Goal: Task Accomplishment & Management: Complete application form

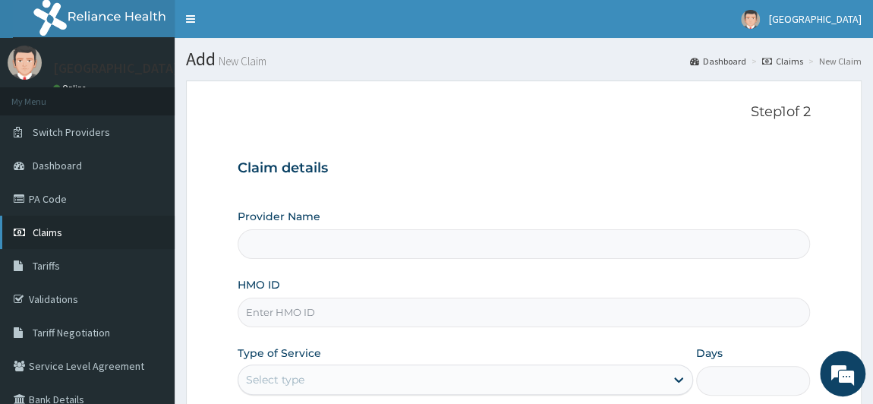
click at [126, 240] on link "Claims" at bounding box center [87, 232] width 175 height 33
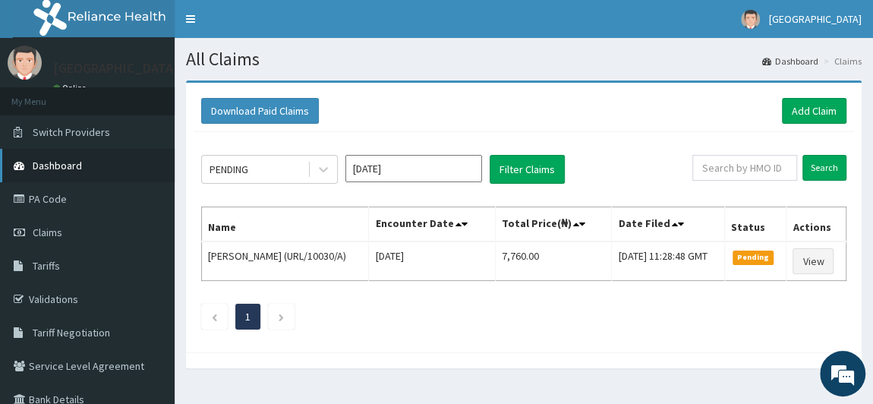
click at [109, 169] on link "Dashboard" at bounding box center [87, 165] width 175 height 33
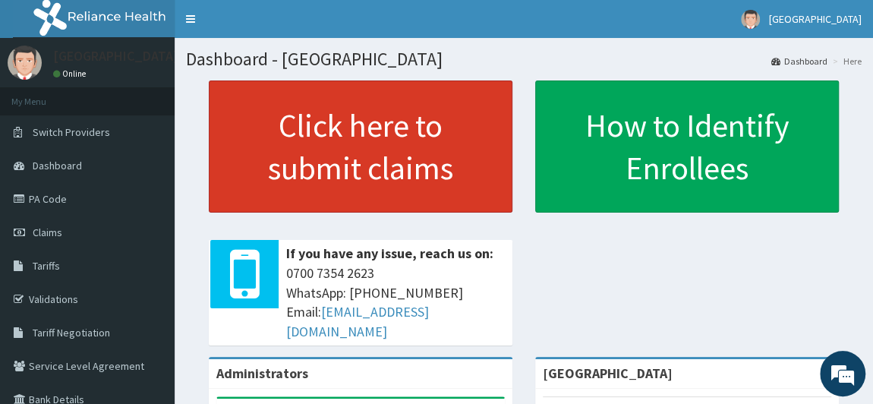
click at [287, 156] on link "Click here to submit claims" at bounding box center [361, 146] width 304 height 132
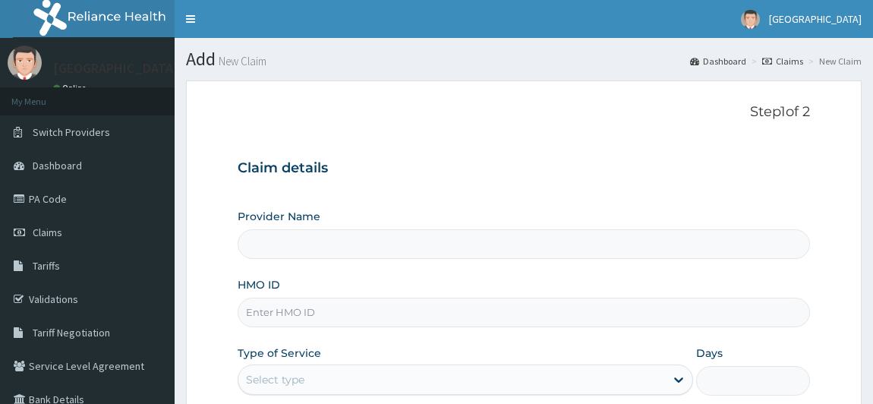
type input "[GEOGRAPHIC_DATA]"
